Goal: Information Seeking & Learning: Learn about a topic

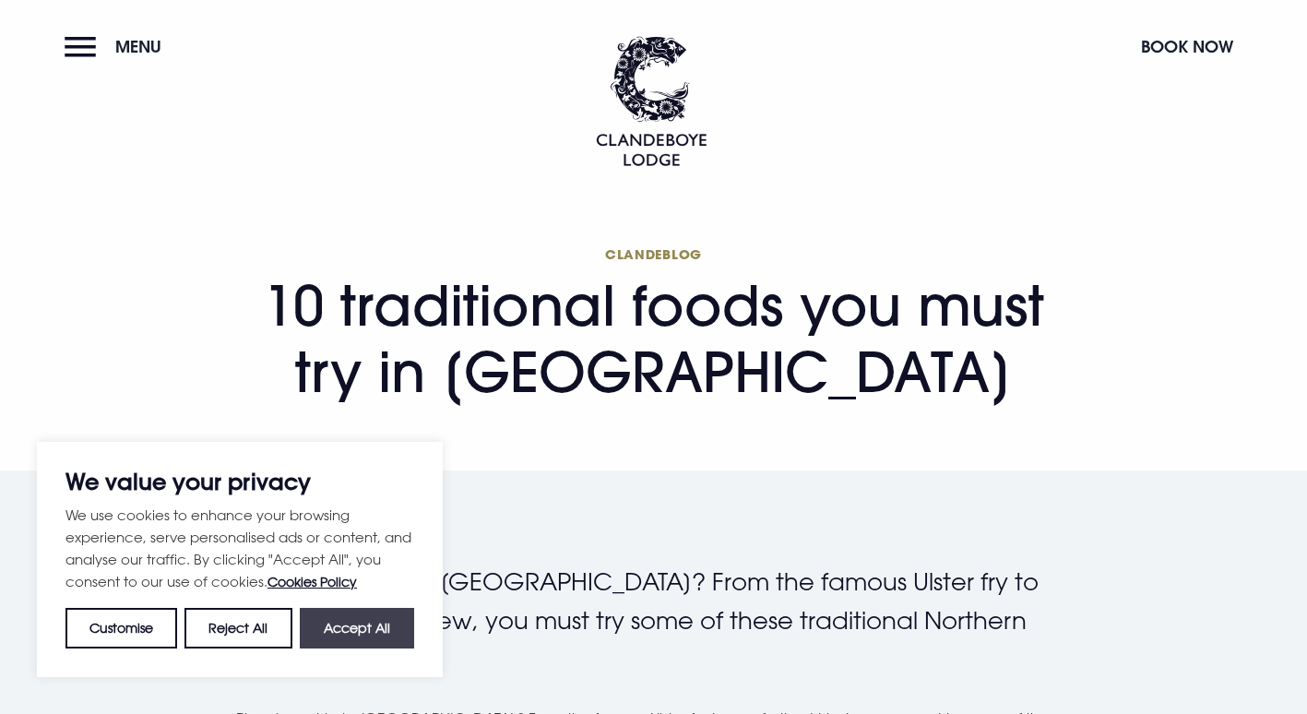
click at [353, 632] on button "Accept All" at bounding box center [357, 628] width 114 height 41
checkbox input "true"
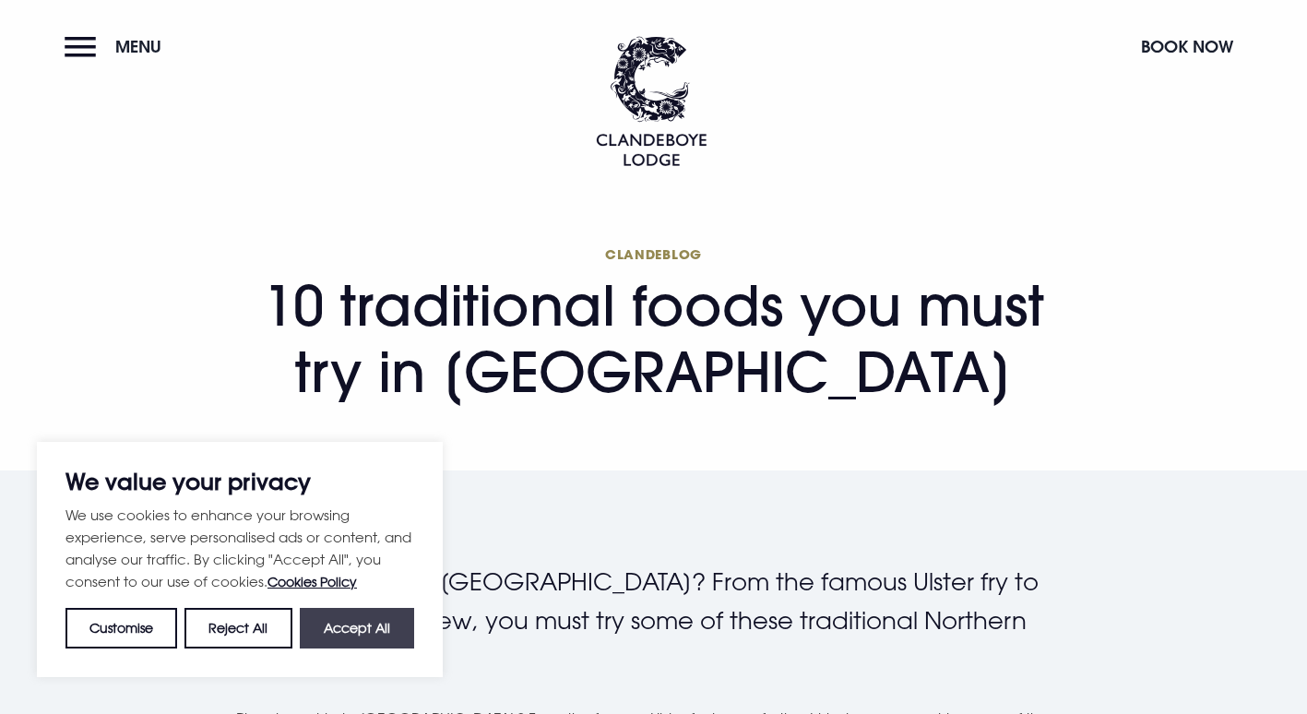
checkbox input "true"
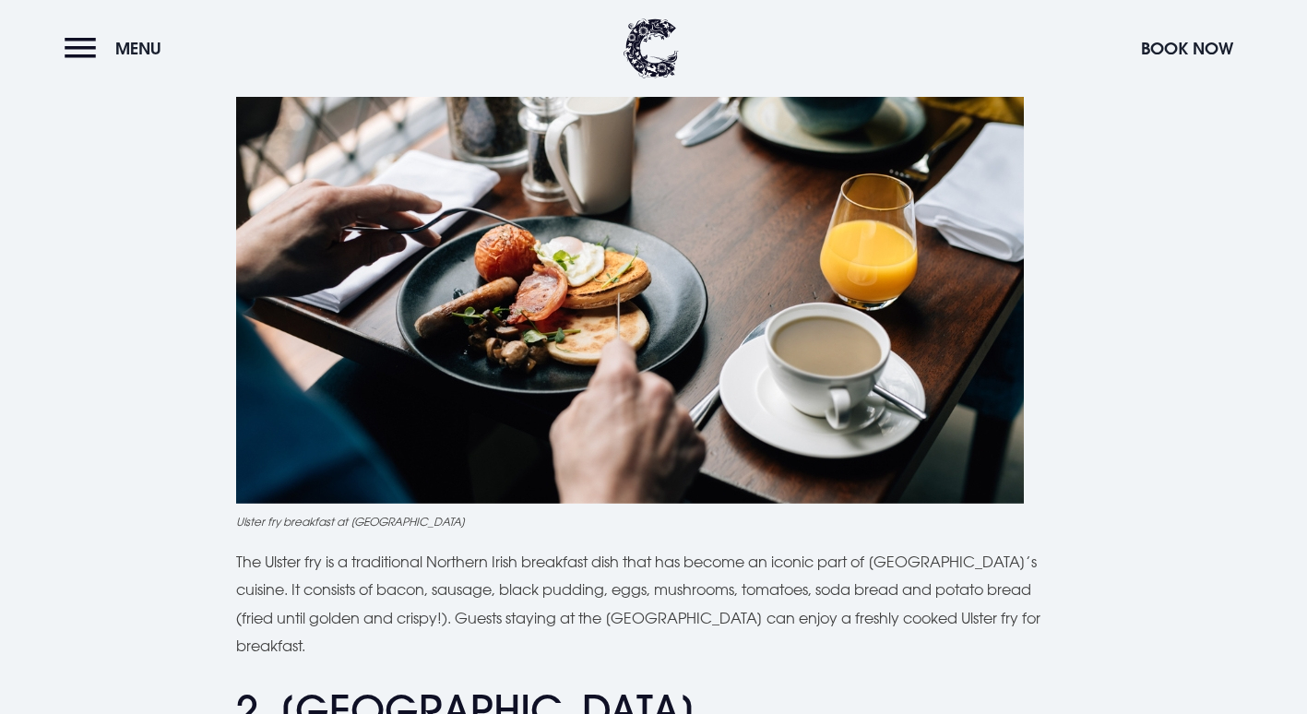
scroll to position [878, 0]
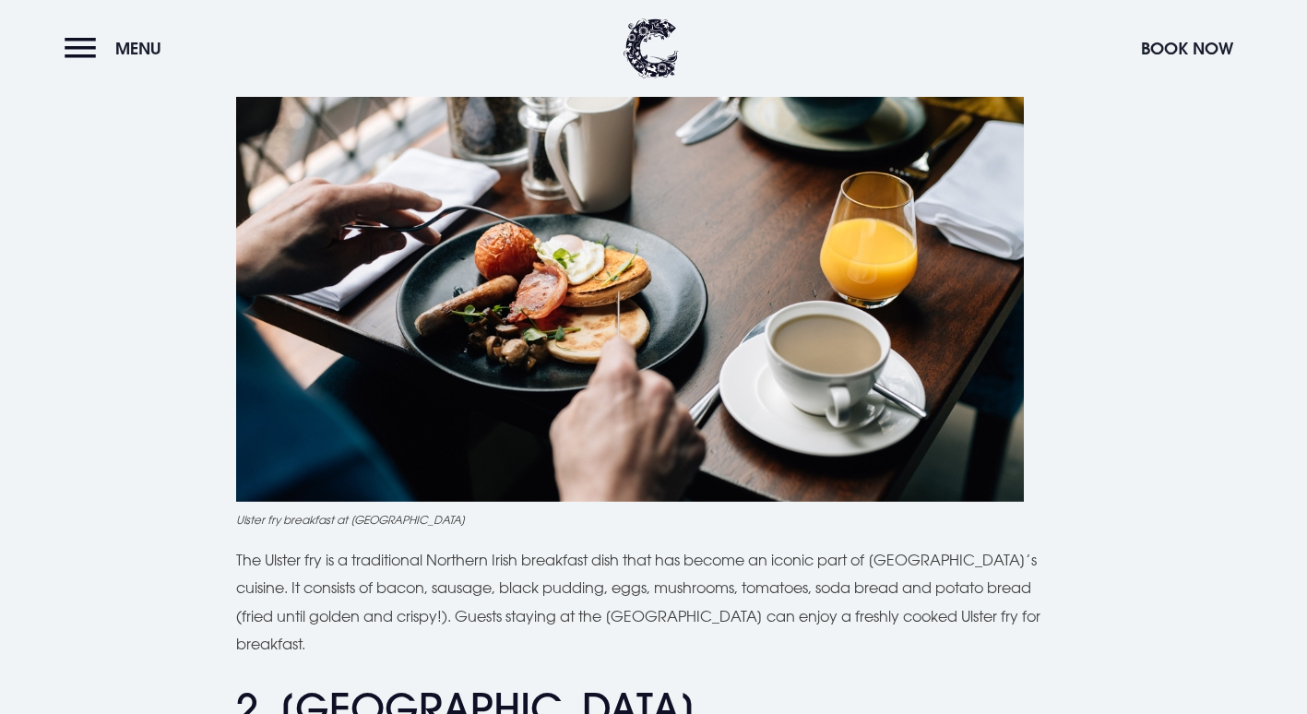
click at [1064, 548] on p "The Ulster fry is a traditional Northern Irish breakfast dish that has become a…" at bounding box center [653, 602] width 835 height 113
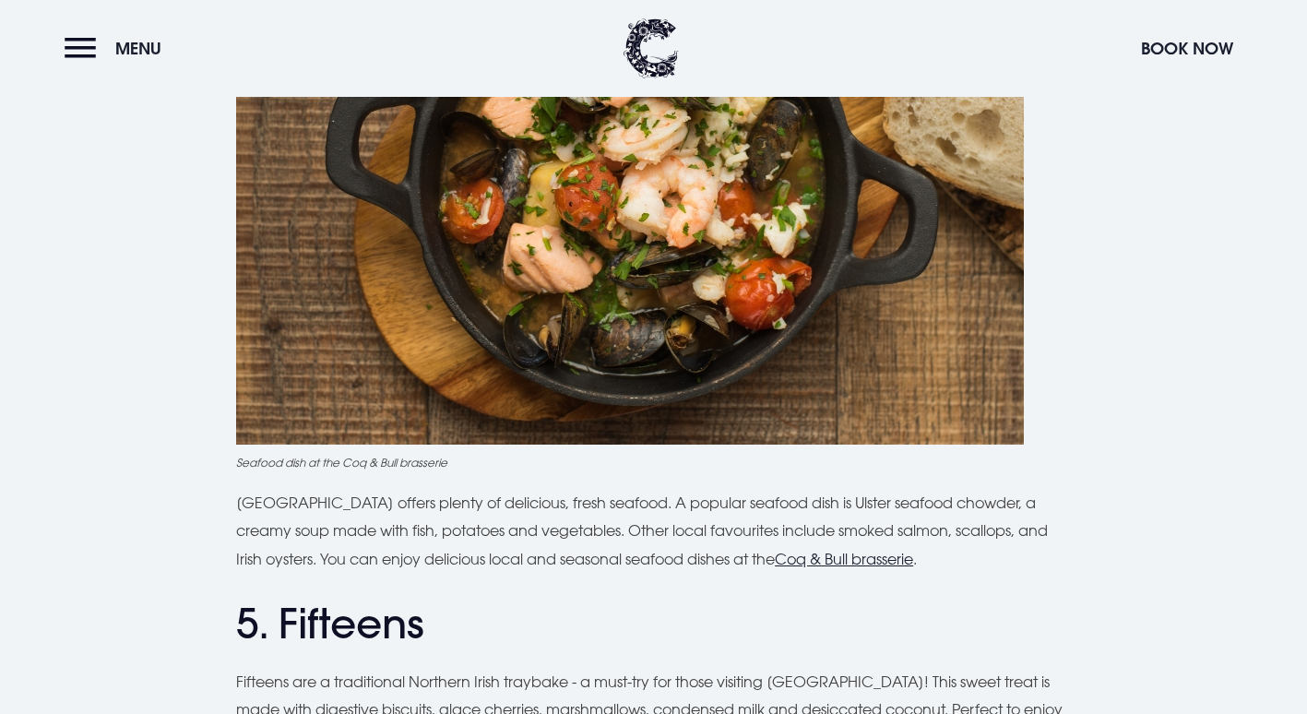
scroll to position [2013, 0]
drag, startPoint x: 930, startPoint y: 472, endPoint x: 997, endPoint y: 474, distance: 67.4
click at [997, 488] on p "[GEOGRAPHIC_DATA] offers plenty of delicious, fresh seafood. A popular seafood …" at bounding box center [653, 530] width 835 height 84
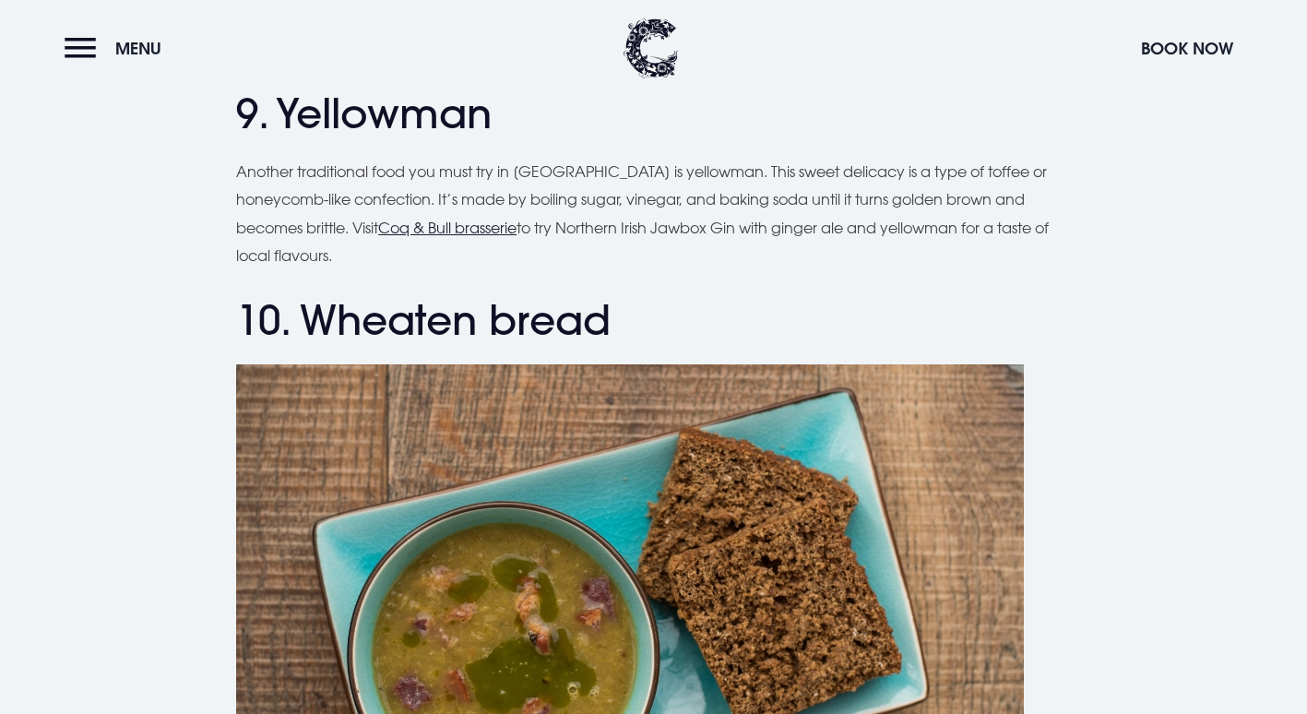
scroll to position [4456, 0]
